Goal: Task Accomplishment & Management: Manage account settings

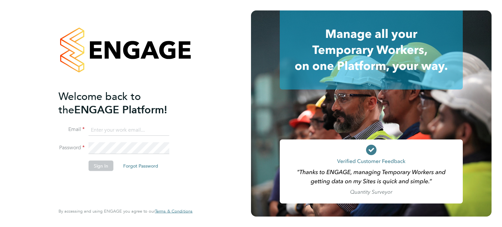
type input "[PERSON_NAME][EMAIL_ADDRESS][PERSON_NAME][DOMAIN_NAME]"
click at [101, 166] on button "Sign In" at bounding box center [101, 166] width 25 height 10
click at [101, 166] on div "Sorry, we are having problems connecting to our services." at bounding box center [125, 113] width 251 height 227
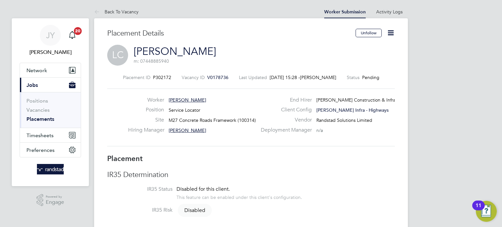
click at [387, 35] on icon at bounding box center [391, 33] width 8 height 8
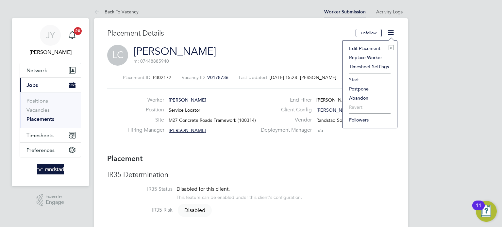
click at [372, 50] on li "Edit Placement e" at bounding box center [370, 48] width 48 height 9
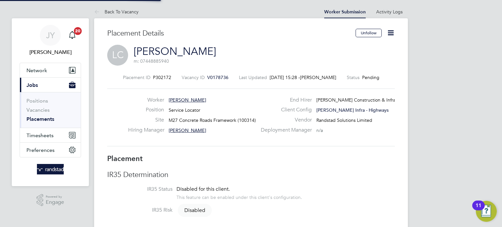
type input "Adrian Abel"
type input "01 Oct 2025"
type input "28 Nov 2025"
type input "08:00"
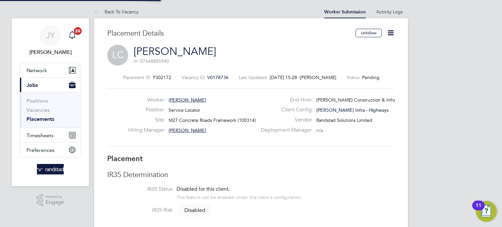
type input "18:00"
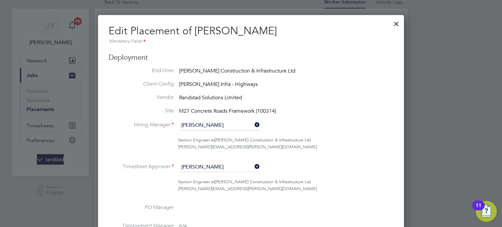
click at [254, 125] on icon at bounding box center [254, 124] width 0 height 9
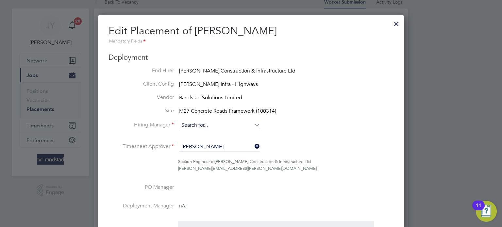
click at [228, 123] on input at bounding box center [219, 126] width 81 height 10
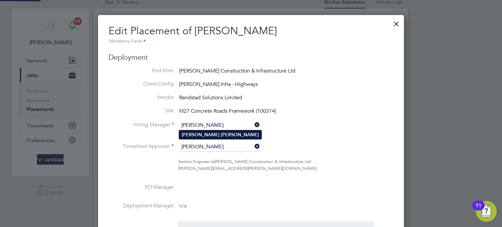
click at [211, 133] on li "Tom Walsh" at bounding box center [220, 135] width 82 height 9
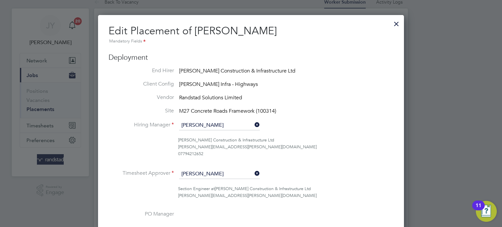
type input "Tom Walsh"
click at [216, 170] on input "Adrian Abel" at bounding box center [219, 174] width 81 height 10
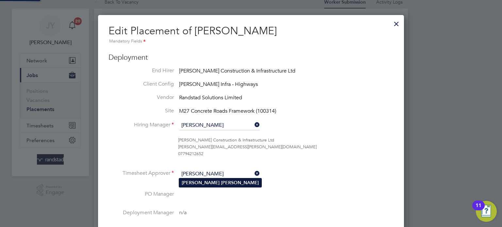
click at [219, 181] on li "Tom Walsh" at bounding box center [220, 183] width 82 height 9
type input "Tom Walsh"
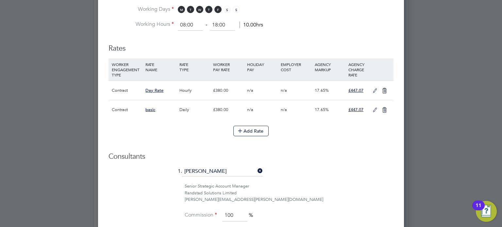
click at [384, 88] on icon at bounding box center [385, 90] width 8 height 5
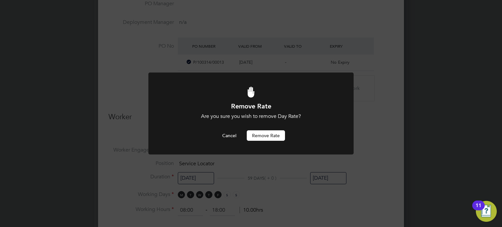
click at [278, 133] on button "Remove rate" at bounding box center [266, 136] width 38 height 10
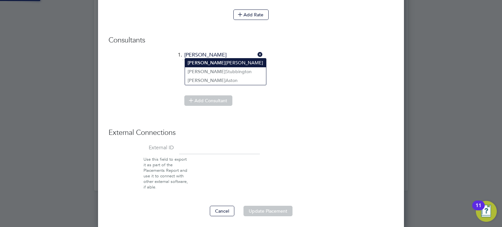
click at [215, 63] on li "Jake Yarwood" at bounding box center [225, 63] width 81 height 9
type input "Jake Yarwood"
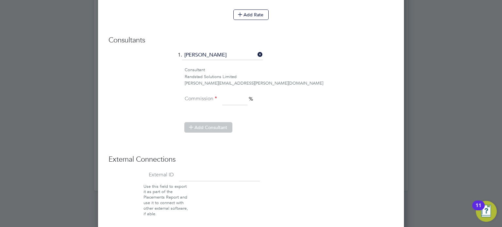
click at [241, 100] on input at bounding box center [234, 100] width 25 height 12
type input "100"
click at [314, 133] on li "Add Consultant" at bounding box center [254, 130] width 280 height 17
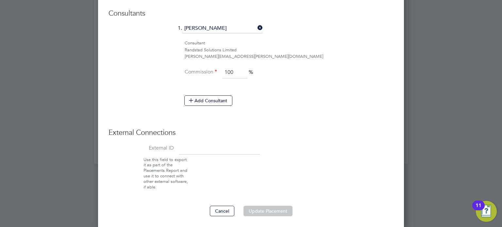
click at [220, 148] on input at bounding box center [219, 149] width 81 height 12
click at [270, 209] on button "Update Placement" at bounding box center [268, 211] width 49 height 10
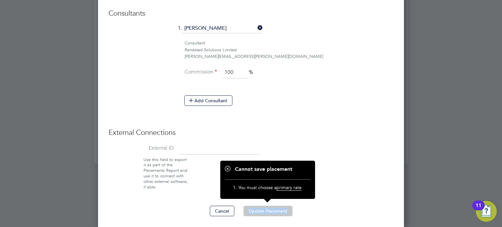
click at [270, 209] on button "Update Placement" at bounding box center [268, 211] width 49 height 10
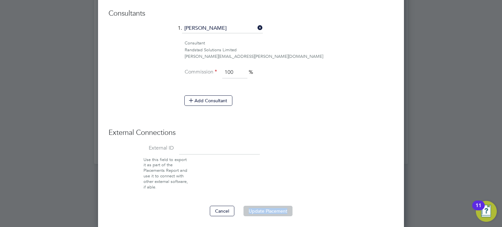
click at [270, 209] on button "Update Placement" at bounding box center [268, 211] width 49 height 10
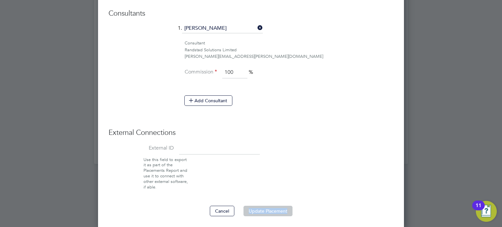
click at [270, 209] on button "Update Placement" at bounding box center [268, 211] width 49 height 10
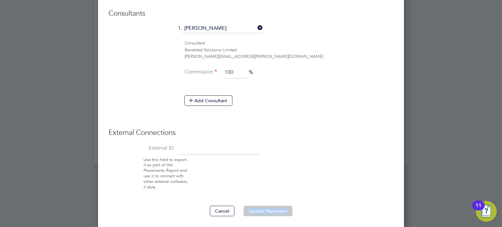
click at [247, 206] on button "Update Placement" at bounding box center [268, 211] width 49 height 10
click at [255, 206] on button "Update Placement" at bounding box center [268, 211] width 49 height 10
click at [264, 208] on button "Update Placement" at bounding box center [268, 211] width 49 height 10
click at [276, 208] on button "Update Placement" at bounding box center [268, 211] width 49 height 10
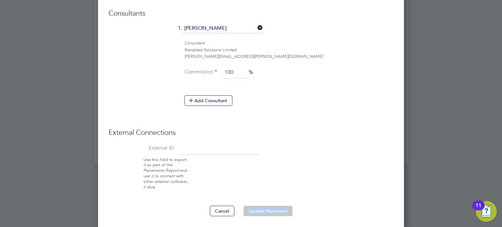
click at [273, 208] on button "Update Placement" at bounding box center [268, 211] width 49 height 10
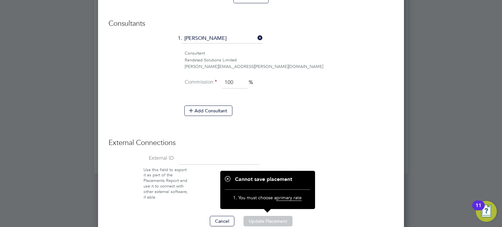
click at [241, 114] on li "Add Consultant" at bounding box center [254, 114] width 280 height 17
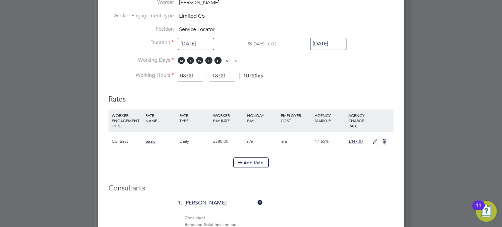
click at [375, 142] on icon at bounding box center [375, 141] width 8 height 5
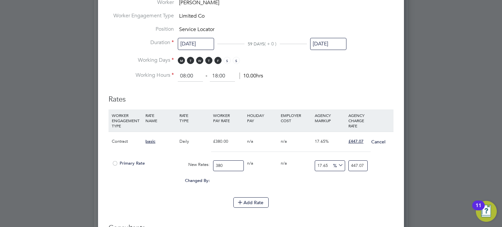
click at [122, 161] on span "Primary Rate" at bounding box center [128, 164] width 33 height 6
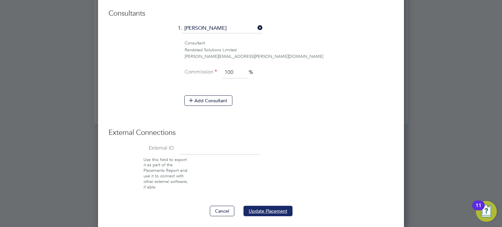
click at [285, 209] on button "Update Placement" at bounding box center [268, 211] width 49 height 10
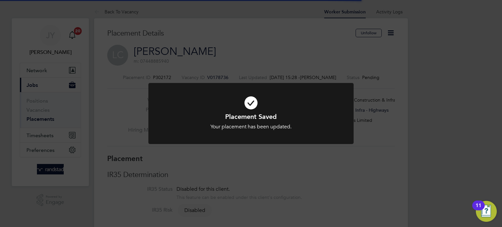
click at [267, 180] on div "Placement Saved Your placement has been updated. Cancel Okay" at bounding box center [251, 113] width 502 height 227
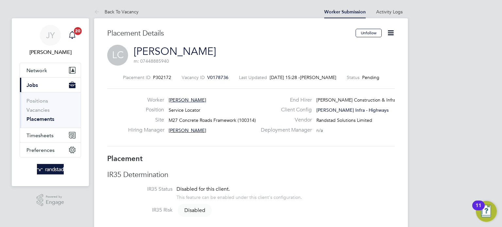
click at [75, 32] on span "20" at bounding box center [78, 31] width 8 height 8
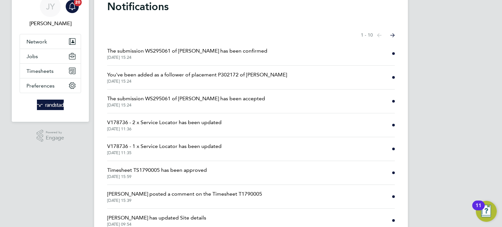
scroll to position [30, 0]
